Goal: Navigation & Orientation: Find specific page/section

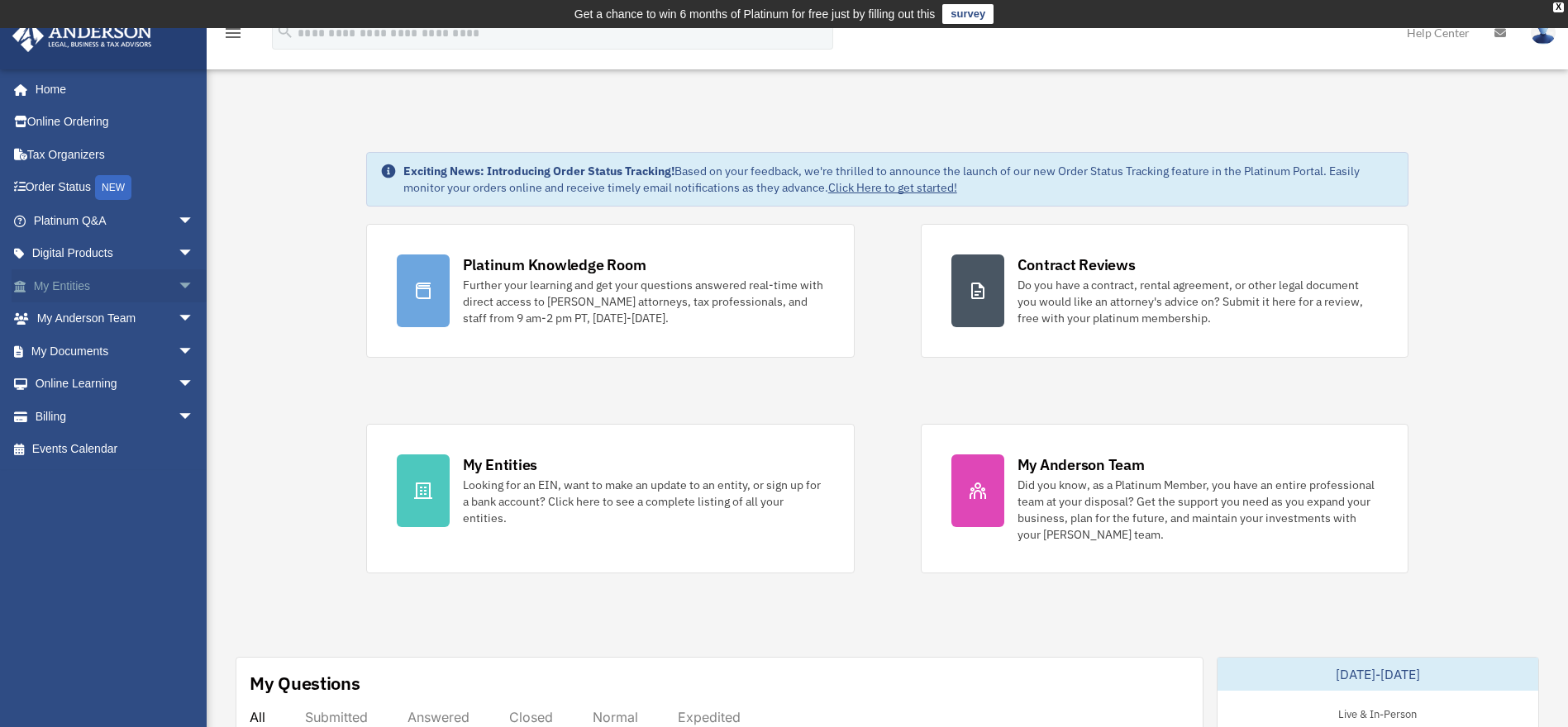
click at [177, 288] on span "arrow_drop_down" at bounding box center [194, 286] width 33 height 34
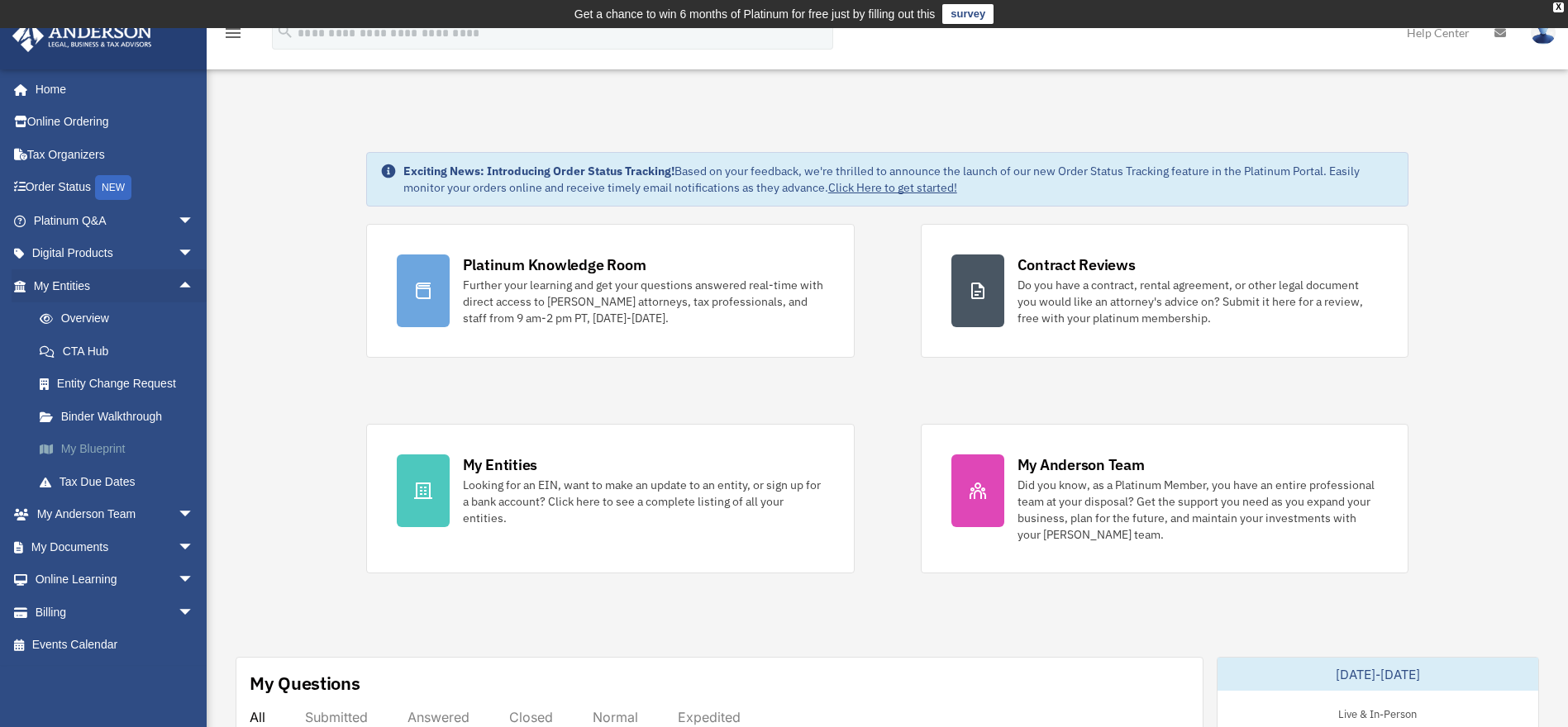
click at [110, 449] on link "My Blueprint" at bounding box center [120, 449] width 196 height 33
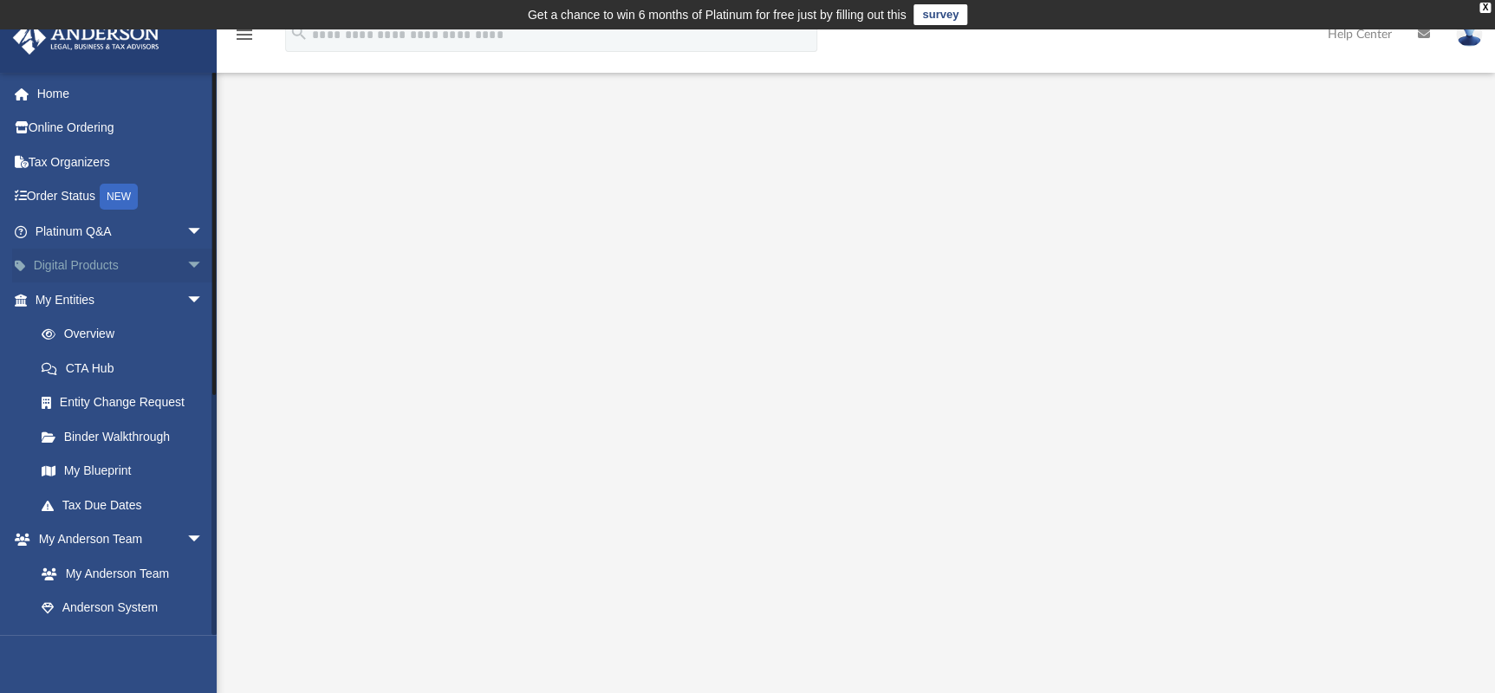
click at [186, 269] on span "arrow_drop_down" at bounding box center [203, 267] width 35 height 36
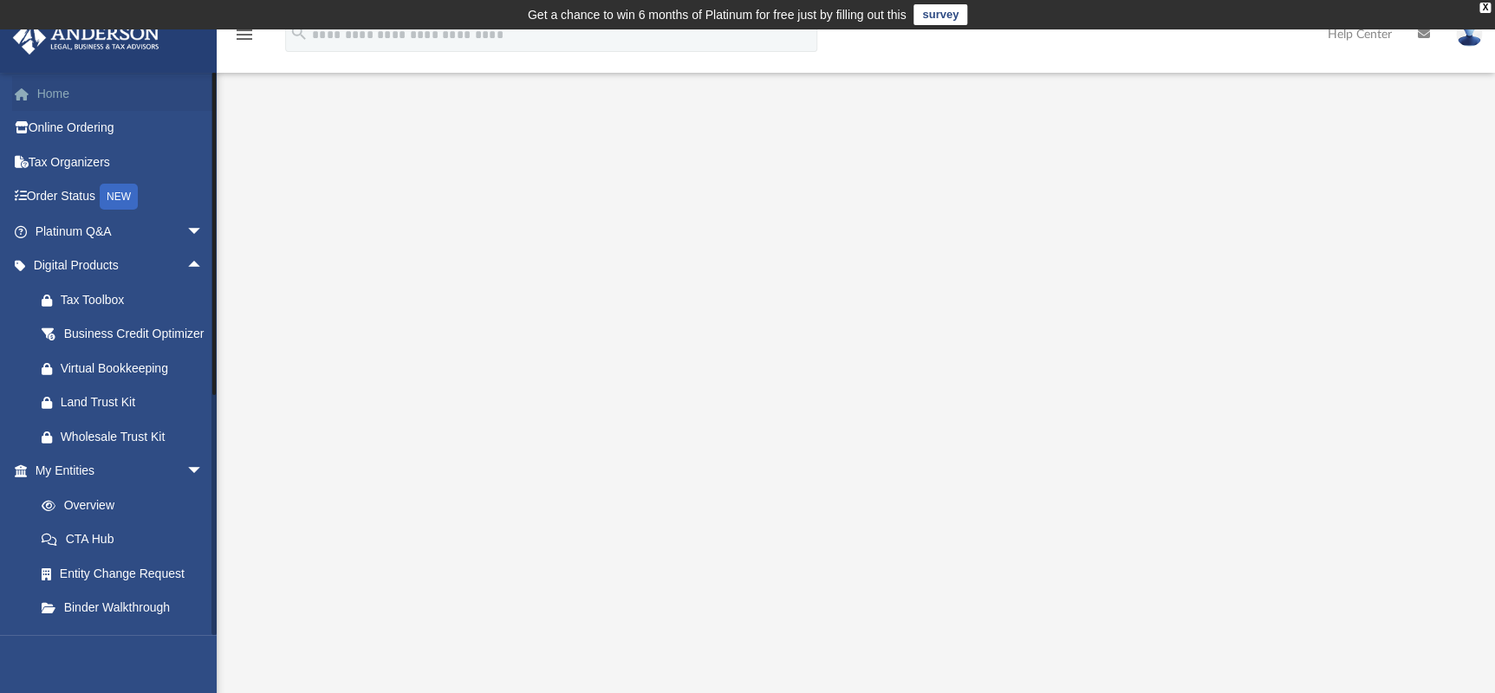
click at [49, 95] on link "Home" at bounding box center [120, 93] width 217 height 35
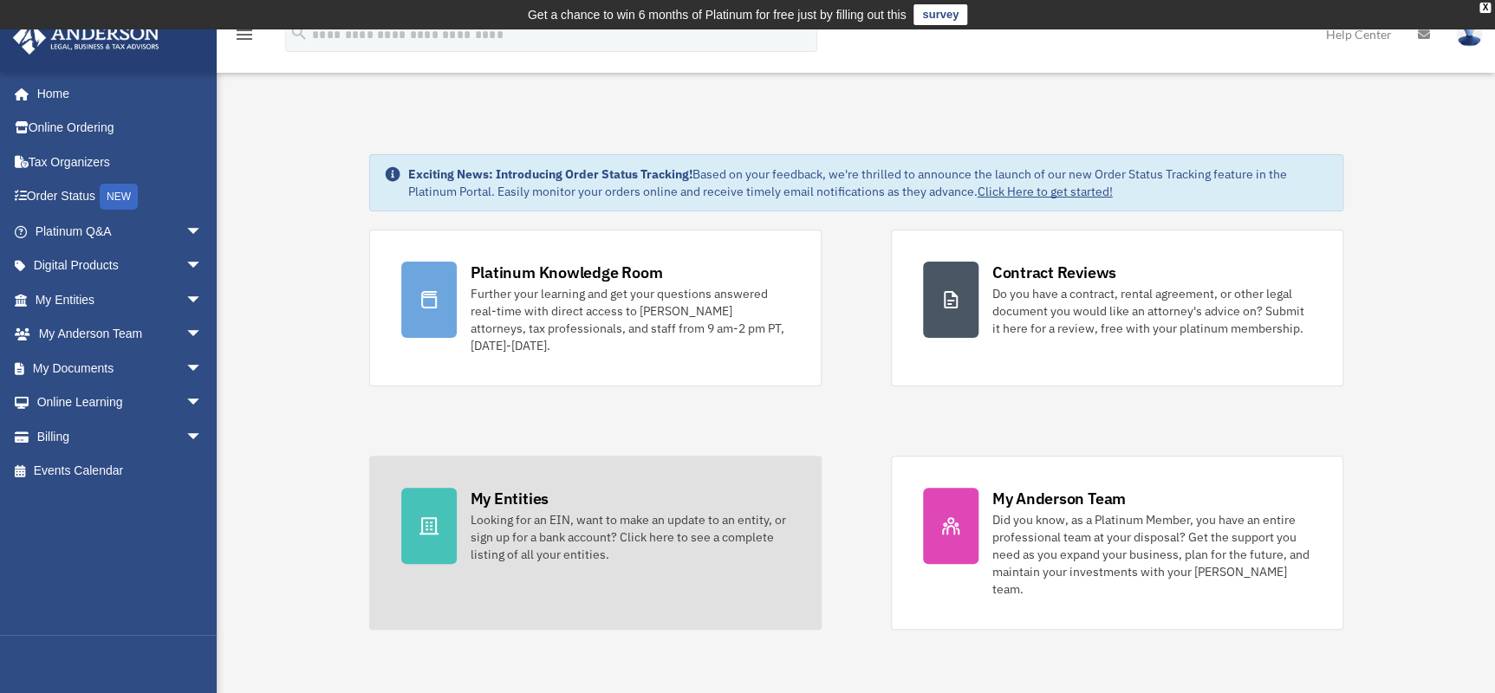
click at [464, 509] on link "My Entities Looking for an EIN, want to make an update to an entity, or sign up…" at bounding box center [595, 543] width 452 height 174
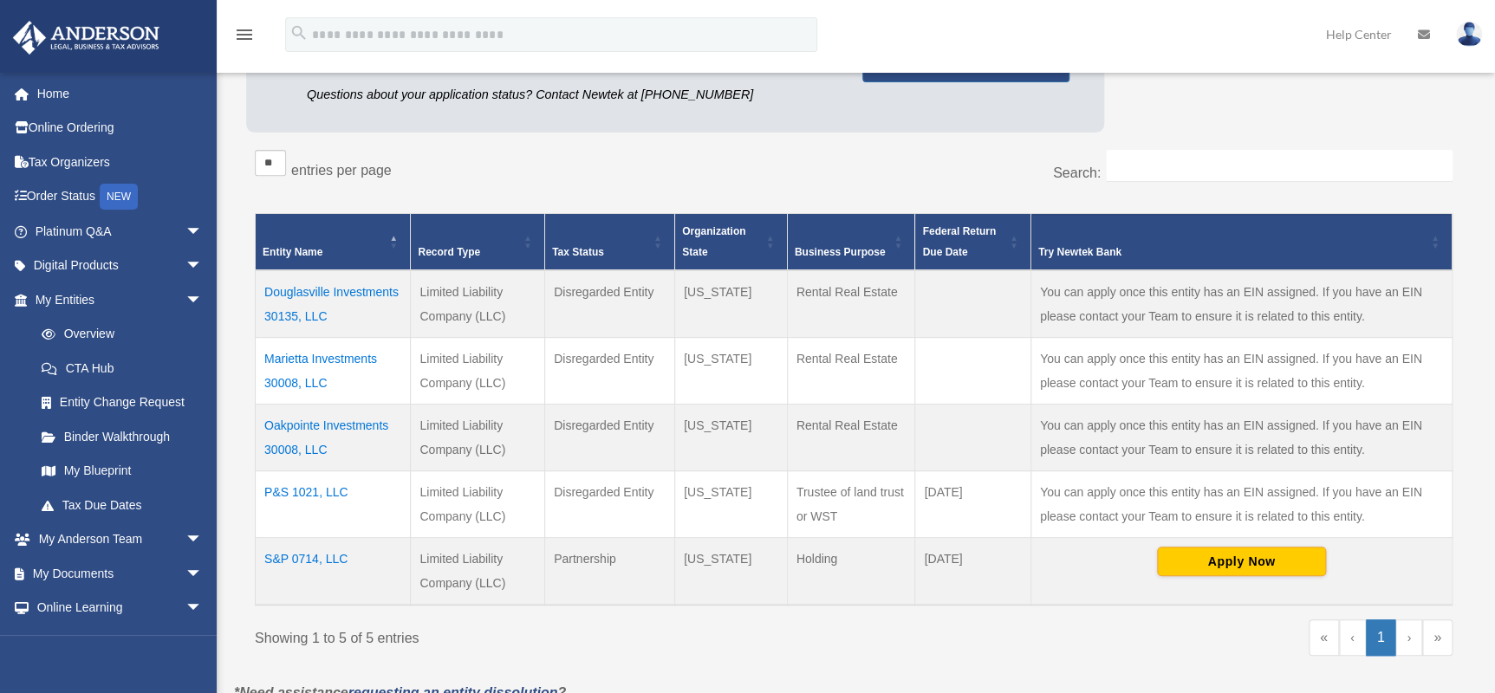
scroll to position [315, 0]
